Goal: Information Seeking & Learning: Learn about a topic

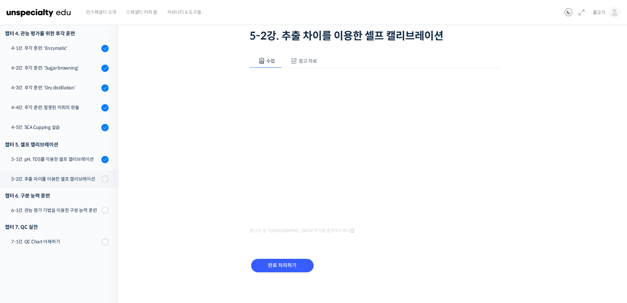
scroll to position [44, 0]
click at [272, 267] on input "완료 처리하기" at bounding box center [282, 265] width 63 height 14
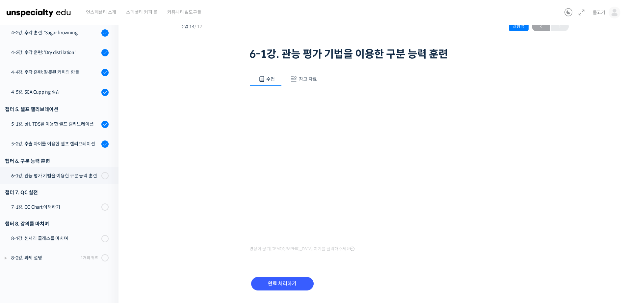
scroll to position [33, 0]
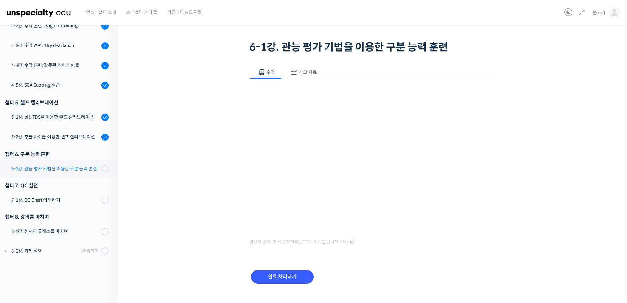
click at [51, 169] on div "6-1강. 관능 평가 기법을 이용한 구분 능력 훈련" at bounding box center [55, 168] width 88 height 7
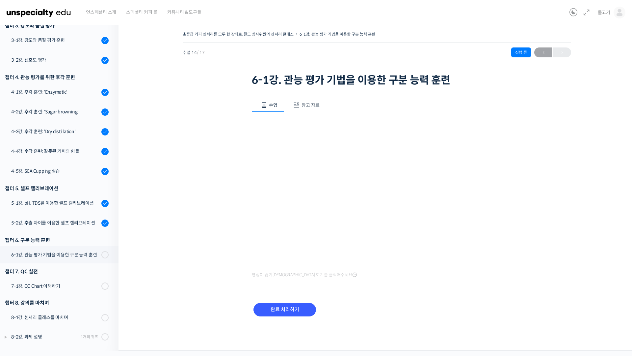
scroll to position [193, 0]
